Goal: Information Seeking & Learning: Learn about a topic

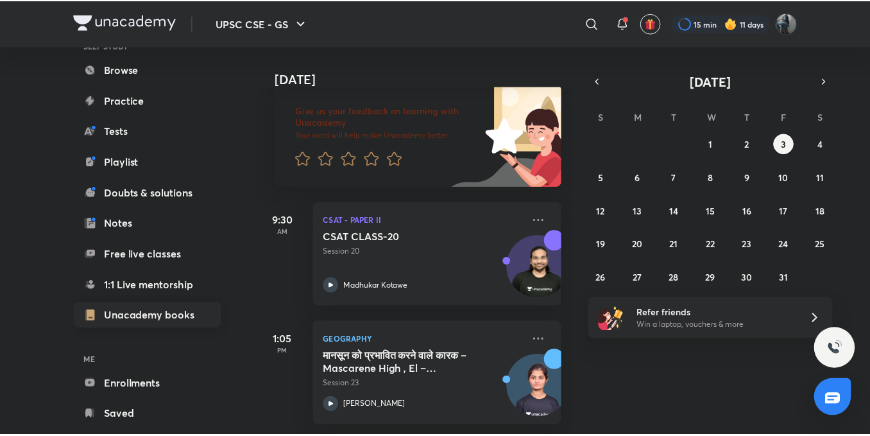
scroll to position [142, 0]
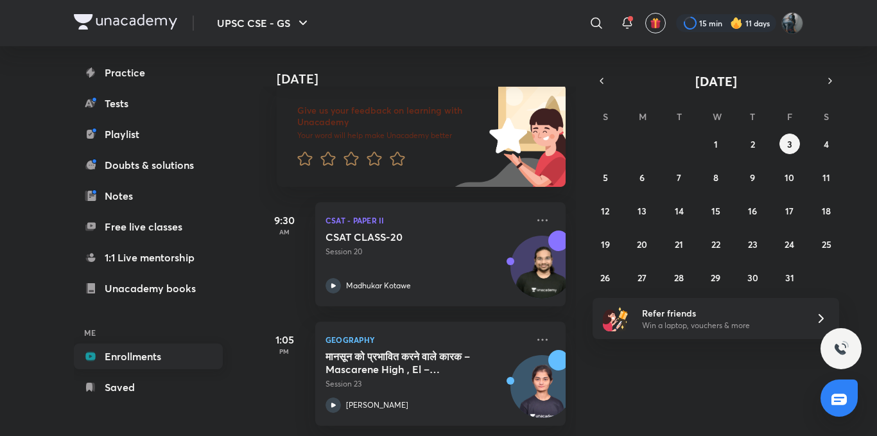
click at [139, 358] on link "Enrollments" at bounding box center [148, 356] width 149 height 26
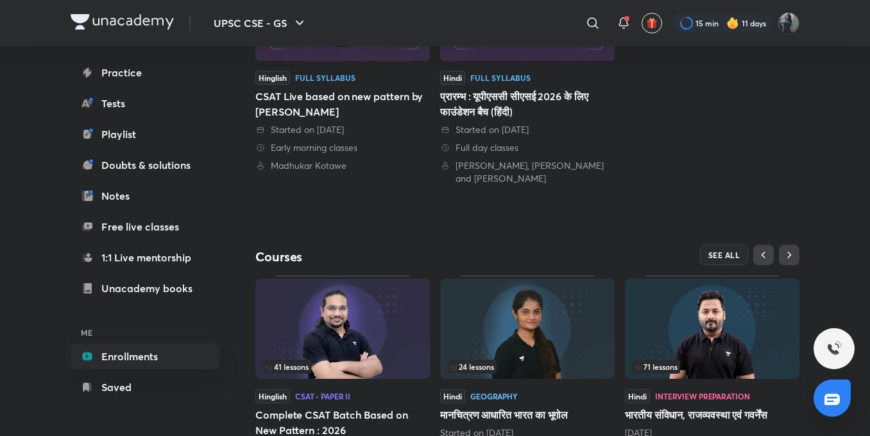
scroll to position [447, 0]
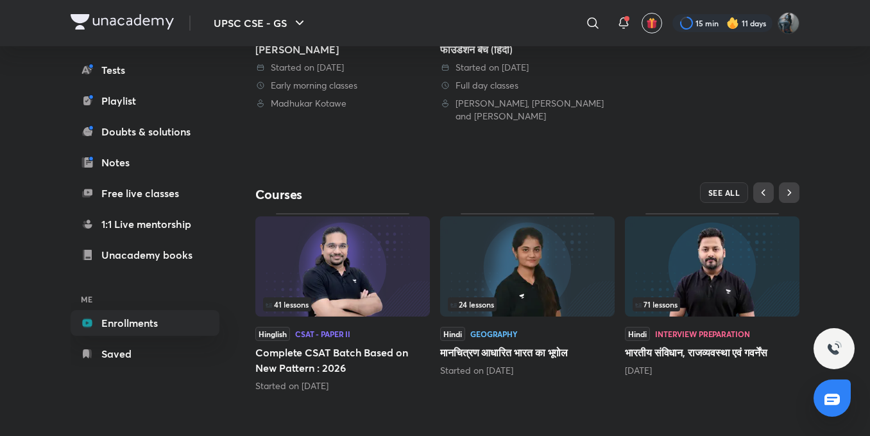
click at [674, 263] on img at bounding box center [712, 266] width 175 height 100
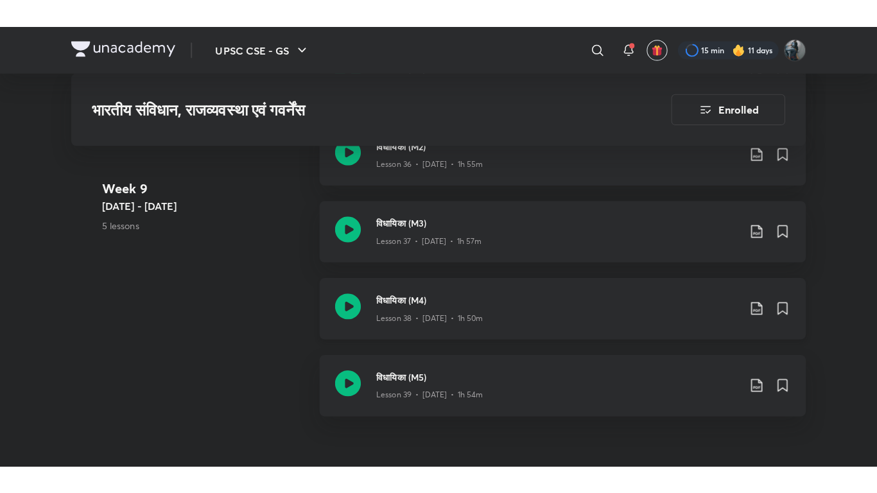
scroll to position [4108, 0]
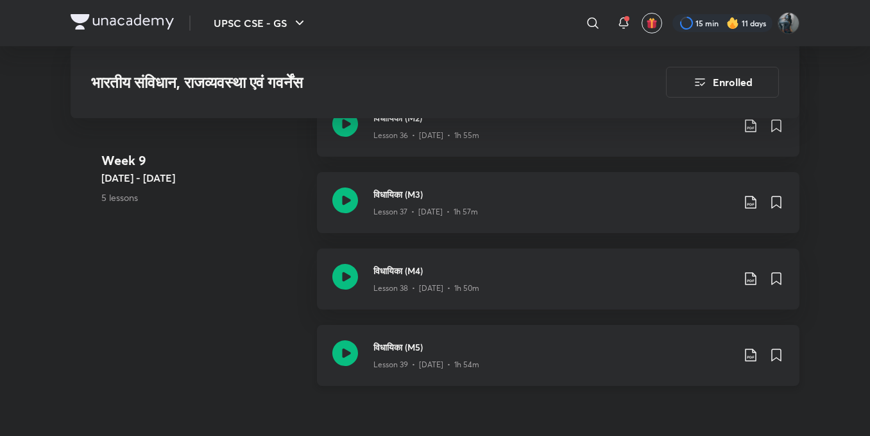
click at [350, 362] on icon at bounding box center [346, 353] width 26 height 26
